Goal: Information Seeking & Learning: Learn about a topic

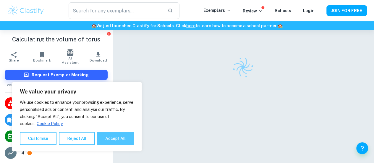
click at [111, 138] on button "Accept All" at bounding box center [115, 138] width 37 height 13
checkbox input "true"
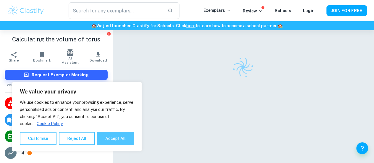
checkbox input "true"
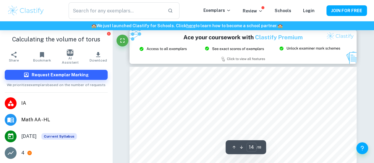
type input "15"
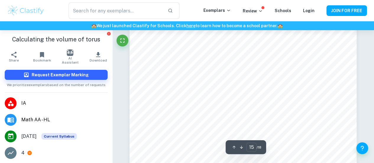
scroll to position [4420, 0]
